Goal: Navigation & Orientation: Find specific page/section

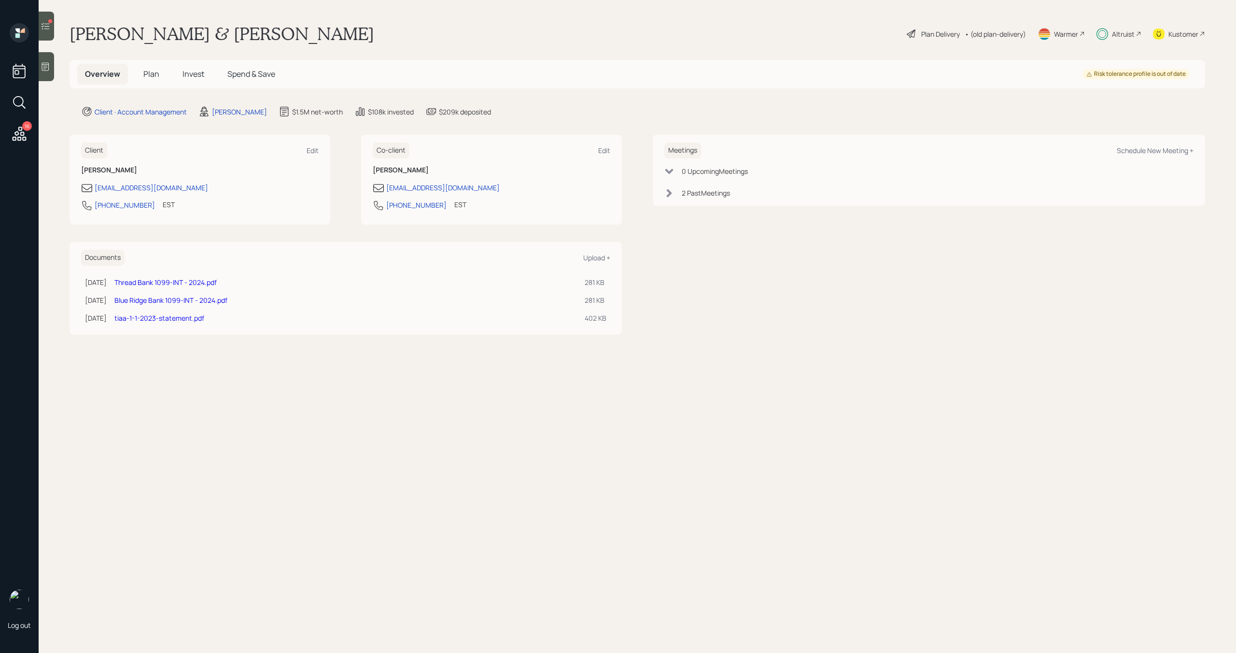
click at [696, 364] on main "[PERSON_NAME] & [PERSON_NAME] Plan Delivery • (old plan-delivery) Warmer Altrui…" at bounding box center [638, 326] width 1198 height 653
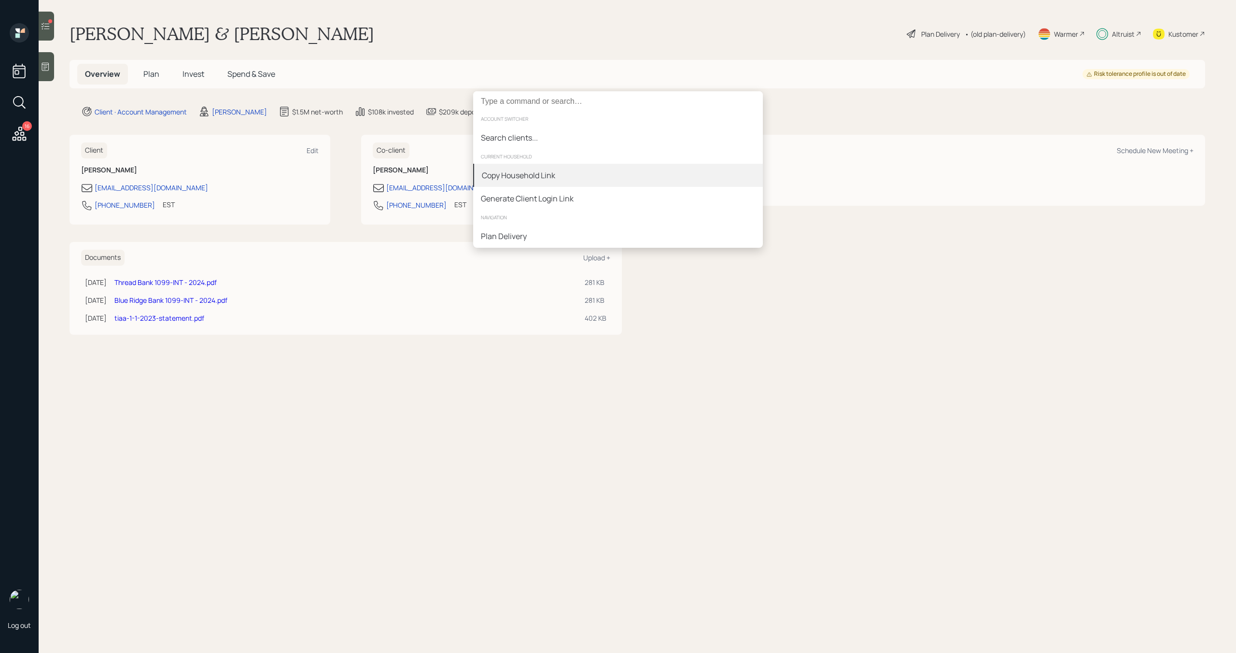
click at [649, 179] on div "Copy Household Link" at bounding box center [618, 175] width 290 height 23
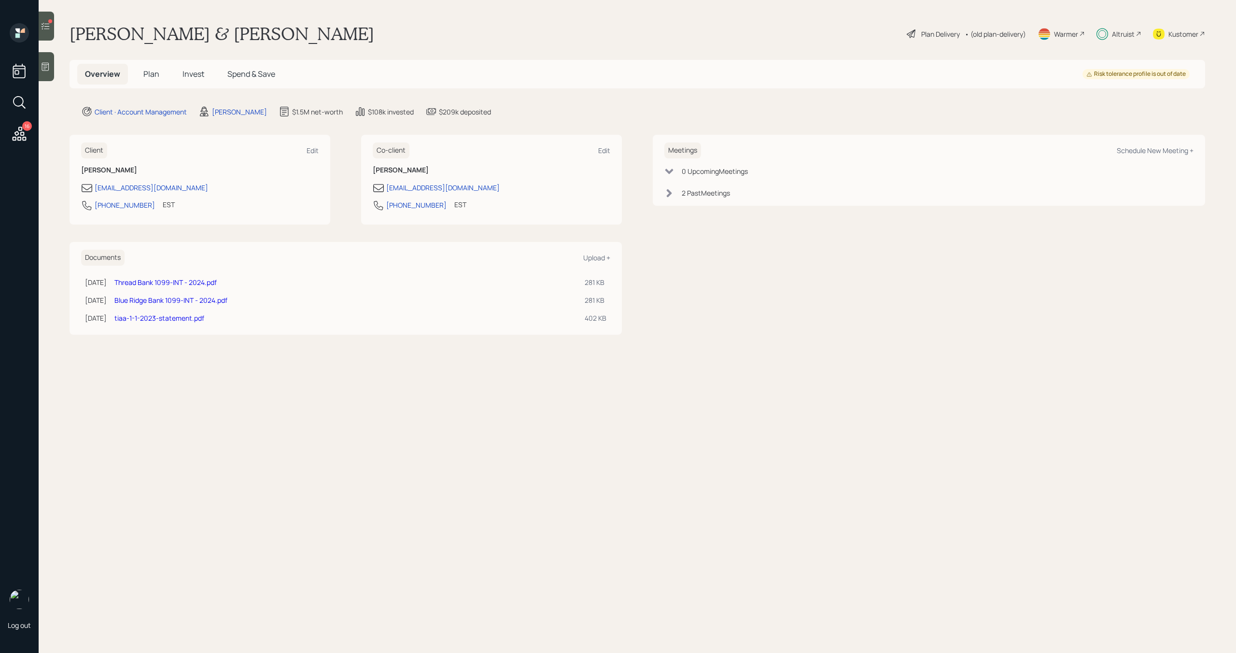
click at [588, 441] on main "[PERSON_NAME] & [PERSON_NAME] Plan Delivery • (old plan-delivery) Warmer Altrui…" at bounding box center [638, 326] width 1198 height 653
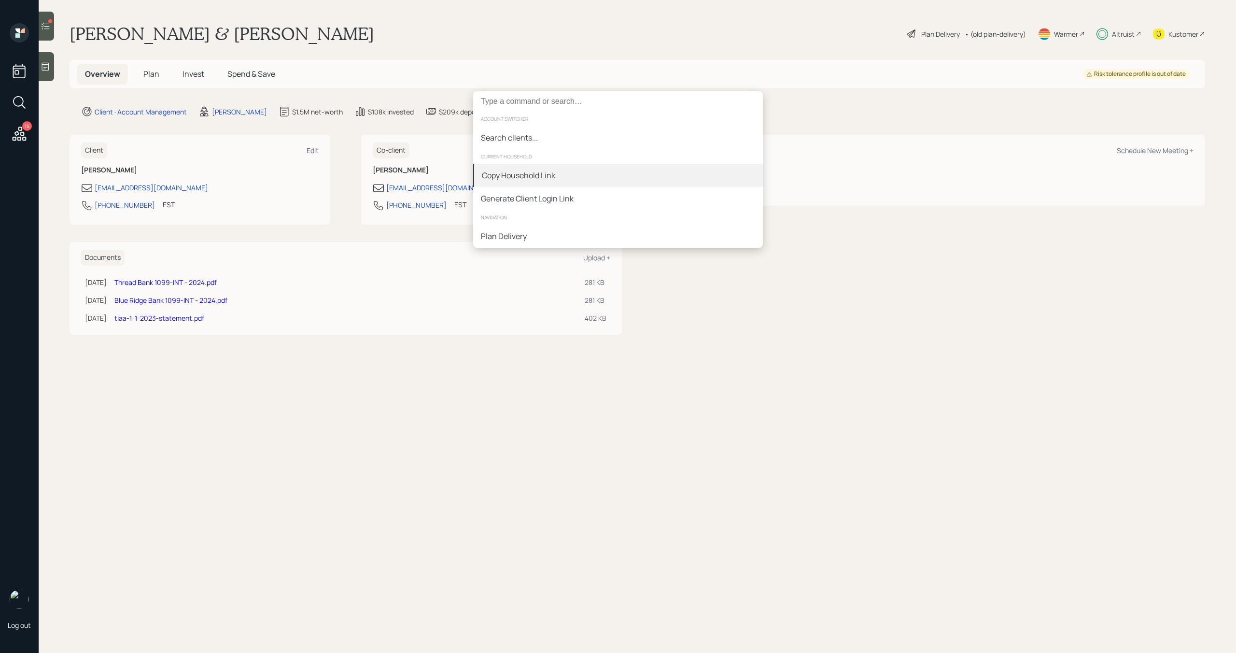
click at [624, 175] on div "Copy Household Link" at bounding box center [618, 175] width 290 height 23
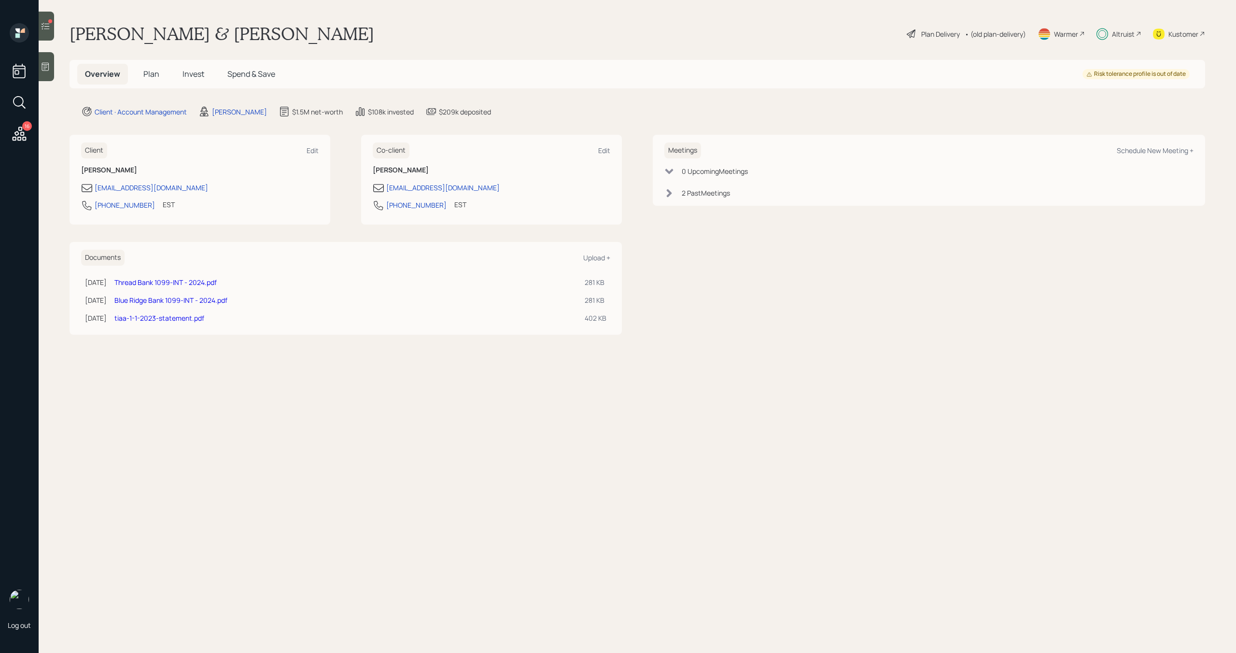
click at [441, 479] on main "[PERSON_NAME] & [PERSON_NAME] Plan Delivery • (old plan-delivery) Warmer Altrui…" at bounding box center [638, 326] width 1198 height 653
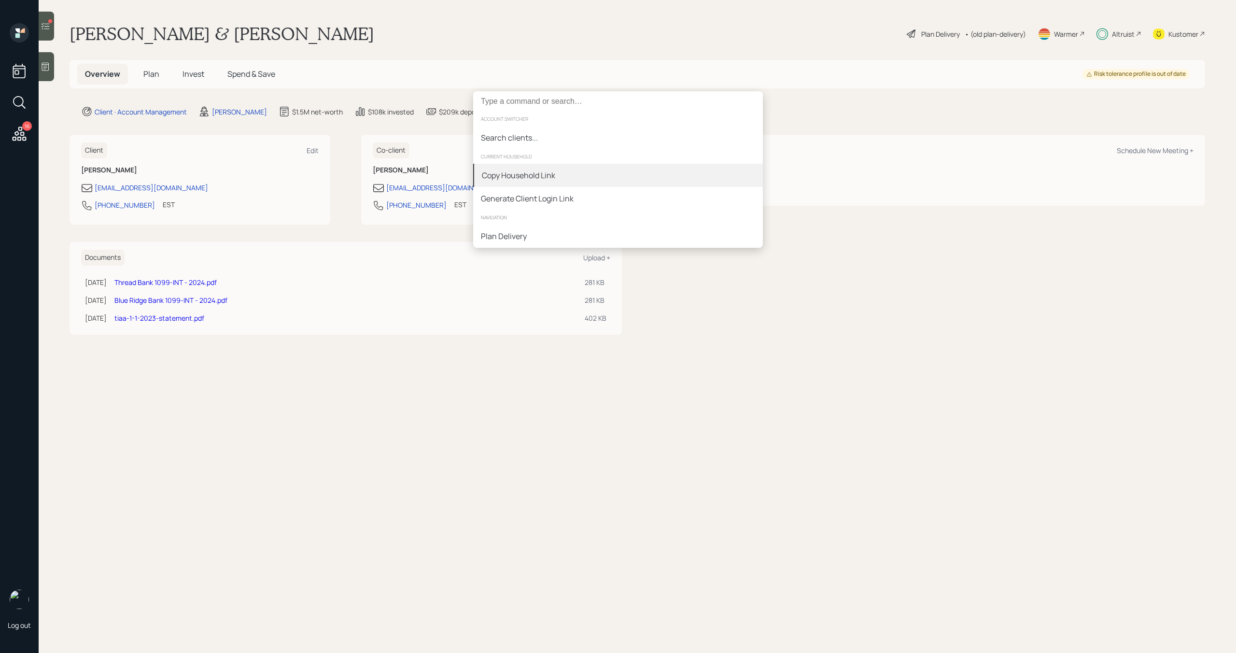
click at [645, 182] on div "Copy Household Link" at bounding box center [618, 175] width 290 height 23
